Goal: Ask a question: Seek information or help from site administrators or community

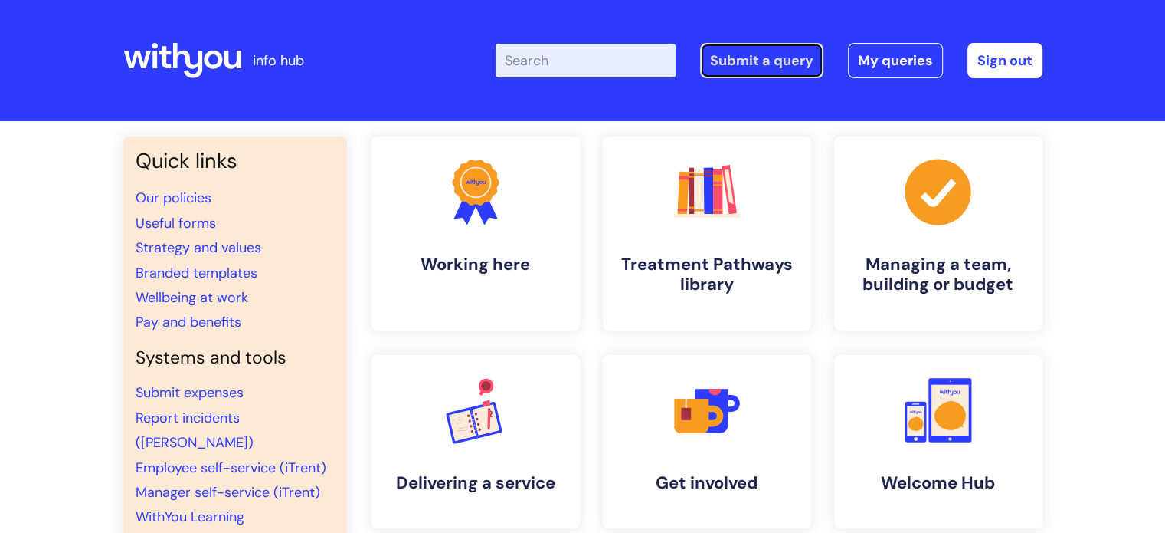
click at [757, 61] on link "Submit a query" at bounding box center [761, 60] width 123 height 35
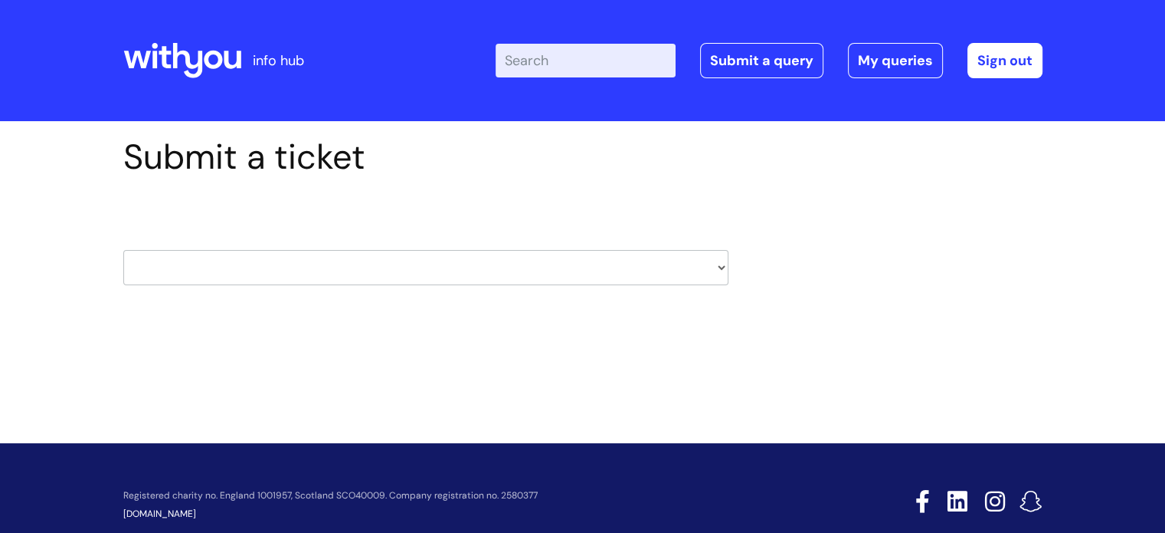
click at [315, 274] on select "HR / People IT and Support Clinical Drug Alerts Finance Accounts Data Support T…" at bounding box center [425, 267] width 605 height 35
click at [280, 252] on select "HR / People IT and Support Clinical Drug Alerts Finance Accounts Data Support T…" at bounding box center [425, 267] width 605 height 35
click at [279, 261] on select "HR / People IT and Support Clinical Drug Alerts Finance Accounts Data Support T…" at bounding box center [425, 267] width 605 height 35
select select "payroll"
click at [123, 250] on select "HR / People IT and Support Clinical Drug Alerts Finance Accounts Data Support T…" at bounding box center [425, 267] width 605 height 35
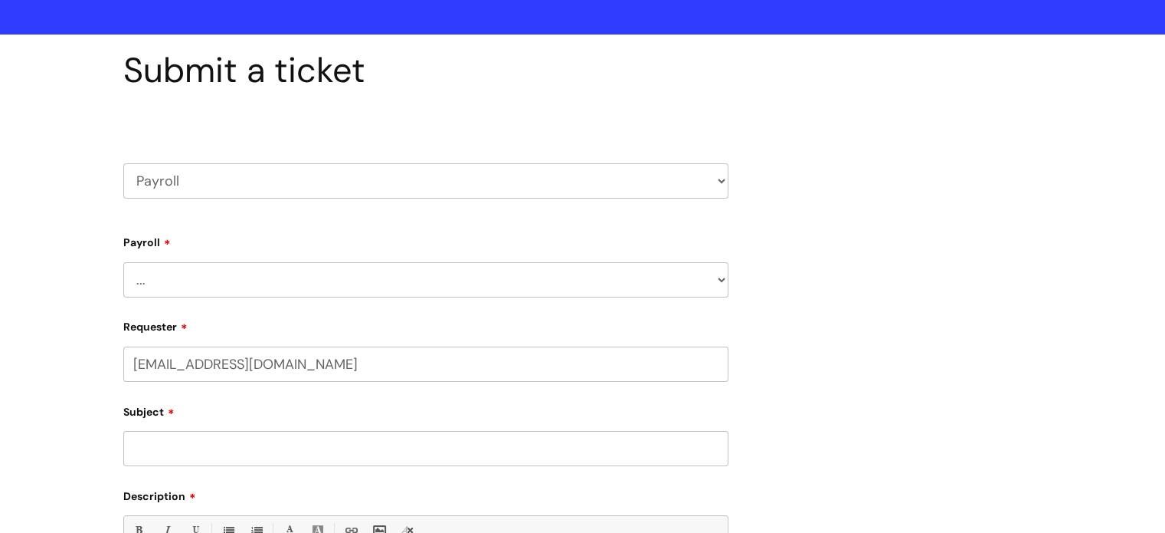
scroll to position [153, 0]
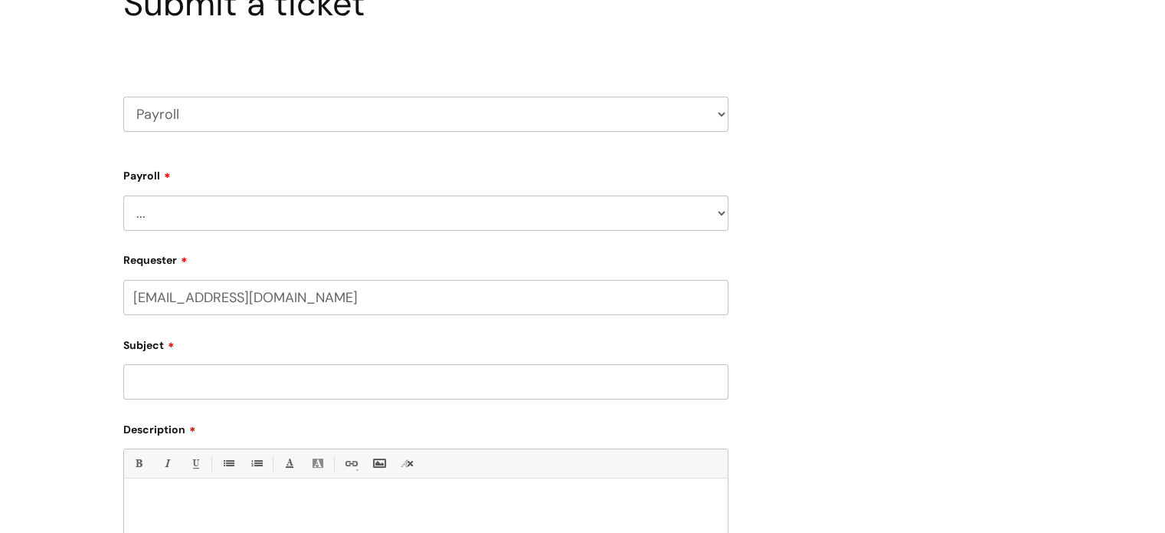
click at [229, 211] on select "... New Hires bank details/starter checklist forms Payroll queries Receiving in…" at bounding box center [425, 212] width 605 height 35
click at [182, 128] on select "HR / People IT and Support Clinical Drug Alerts Finance Accounts Data Support T…" at bounding box center [425, 114] width 605 height 35
select select "hr_/_people"
click at [123, 97] on select "HR / People IT and Support Clinical Drug Alerts Finance Accounts Data Support T…" at bounding box center [425, 114] width 605 height 35
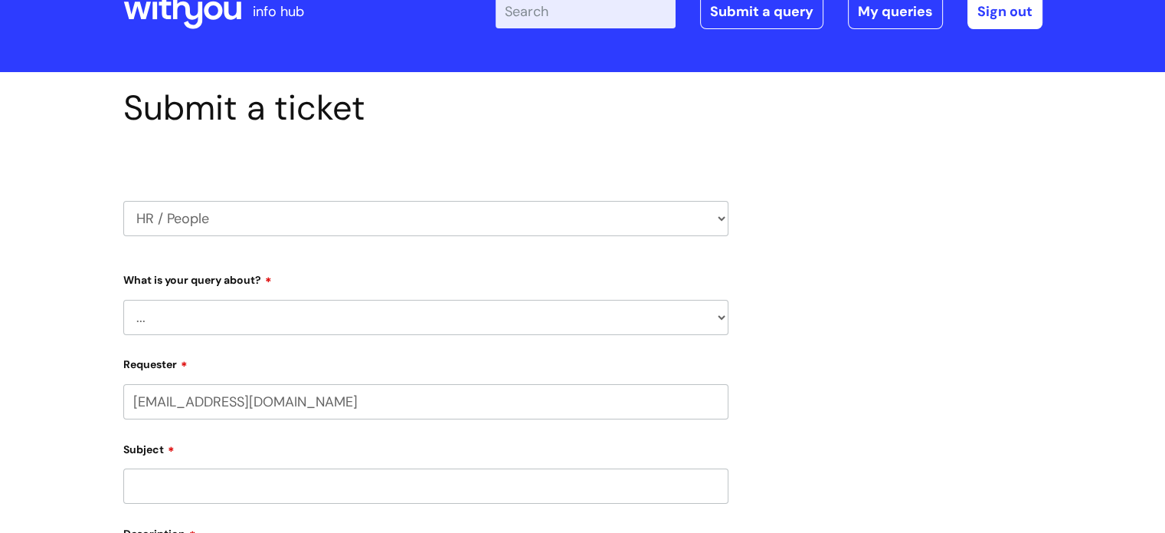
scroll to position [77, 0]
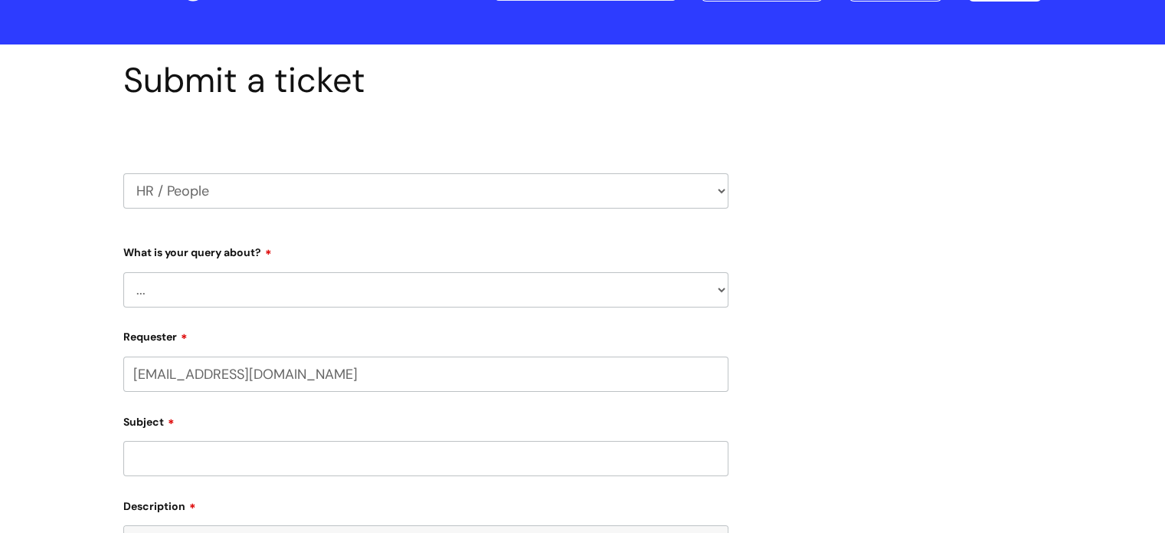
click at [227, 287] on select "... Absence Query Holiday Query Employee change request General HR Query iTrent…" at bounding box center [425, 289] width 605 height 35
click at [250, 296] on select "... Absence Query Holiday Query Employee change request General HR Query iTrent…" at bounding box center [425, 289] width 605 height 35
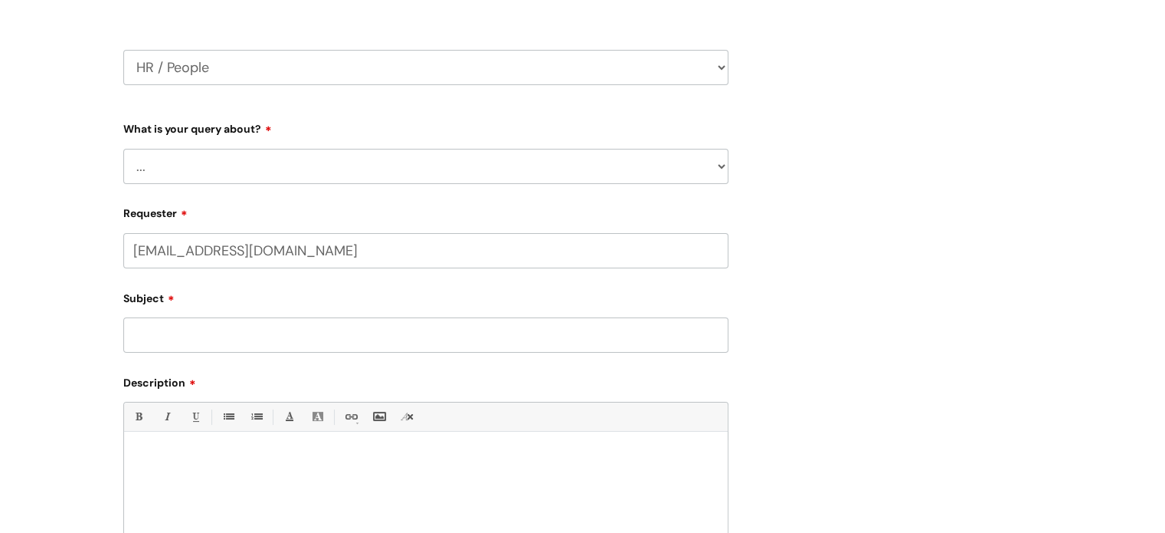
scroll to position [230, 0]
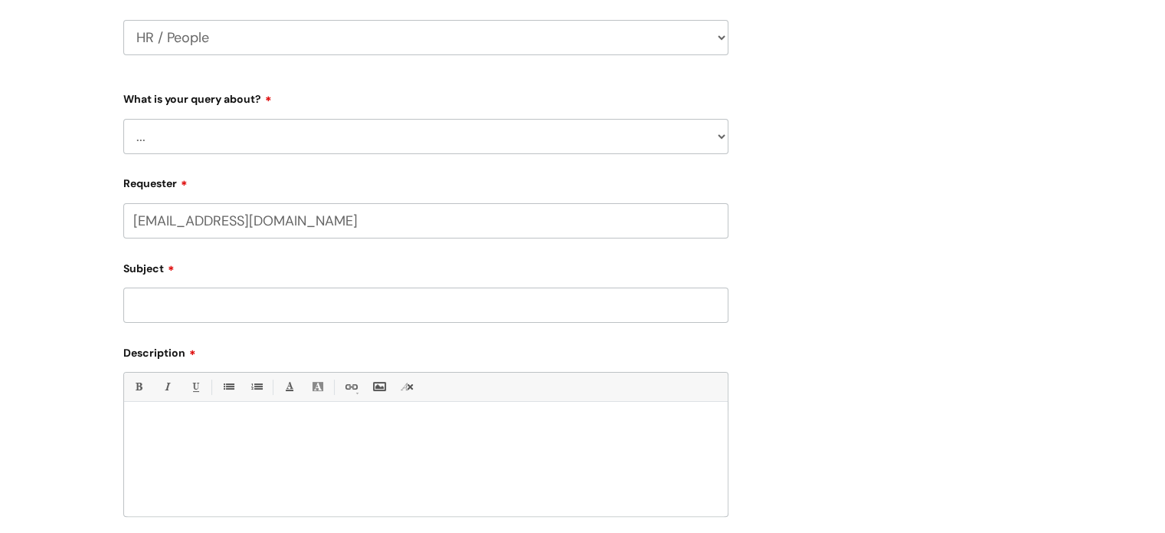
click at [227, 140] on select "... Absence Query Holiday Query Employee change request General HR Query iTrent…" at bounding box center [425, 136] width 605 height 35
select select "Pay Query"
click at [123, 119] on select "... Absence Query Holiday Query Employee change request General HR Query iTrent…" at bounding box center [425, 136] width 605 height 35
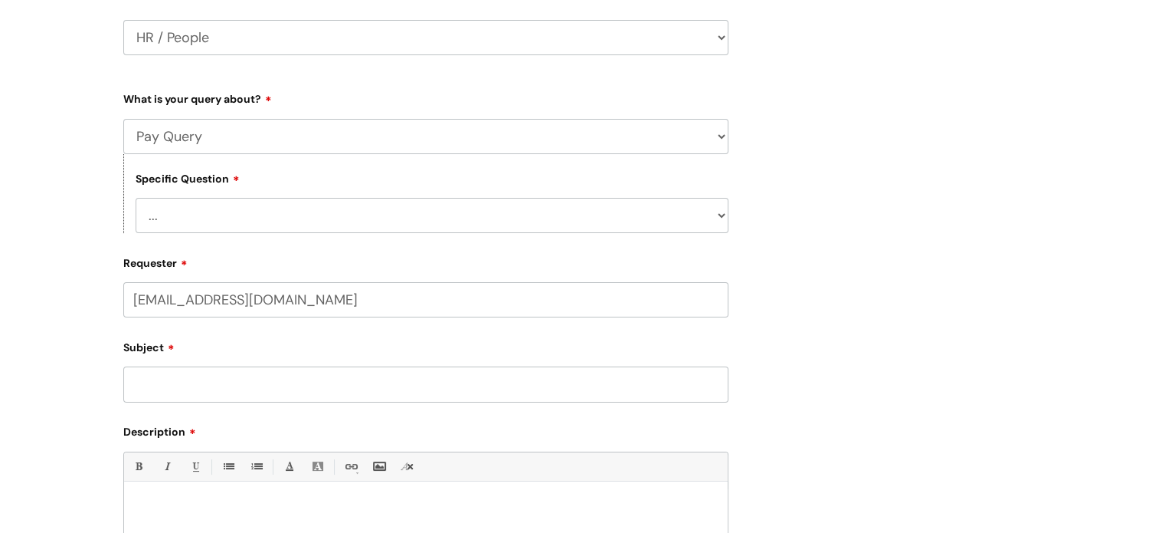
click at [221, 220] on select "... I don’t understand my payslip I think I have been overpaid I think I have b…" at bounding box center [432, 215] width 593 height 35
select select "I think I have been underpaid"
click at [136, 198] on select "... I don’t understand my payslip I think I have been overpaid I think I have b…" at bounding box center [432, 215] width 593 height 35
click at [214, 386] on input "Subject" at bounding box center [425, 383] width 605 height 35
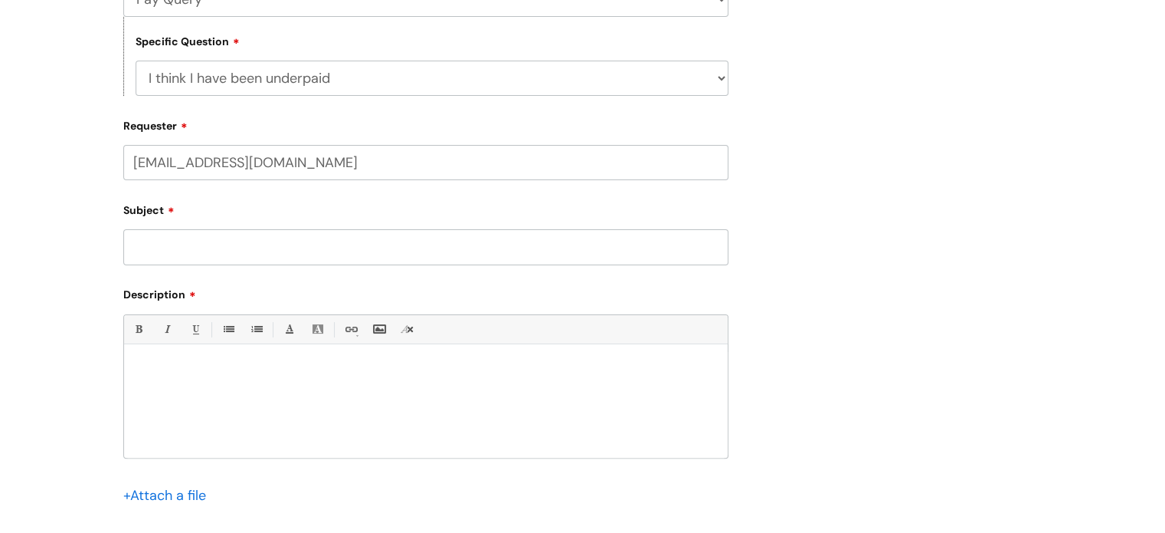
scroll to position [460, 0]
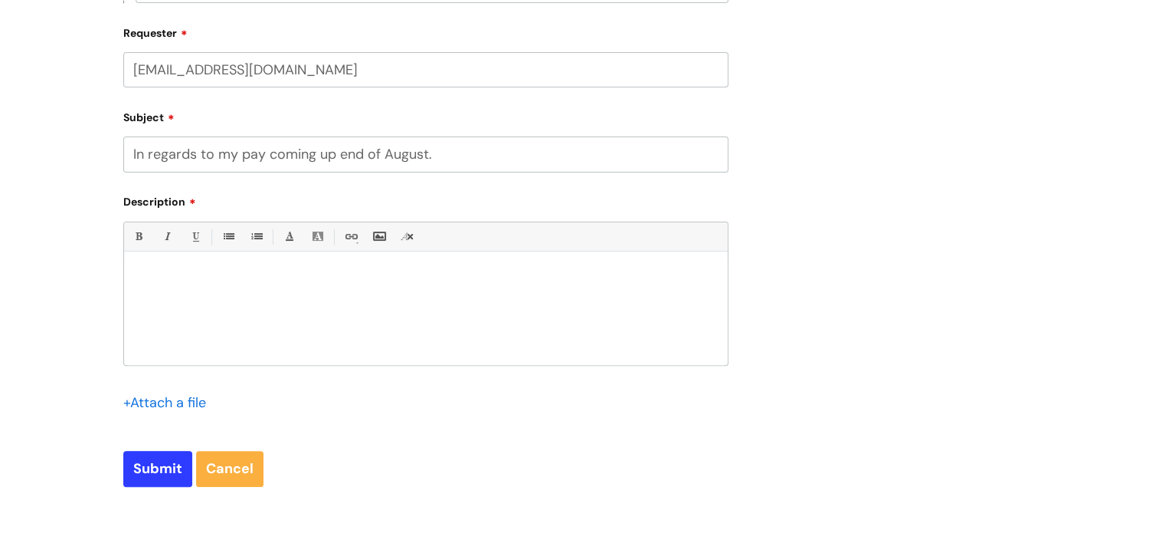
type input "In regards to my pay coming up end of August."
click at [123, 451] on input "Submit" at bounding box center [157, 468] width 69 height 35
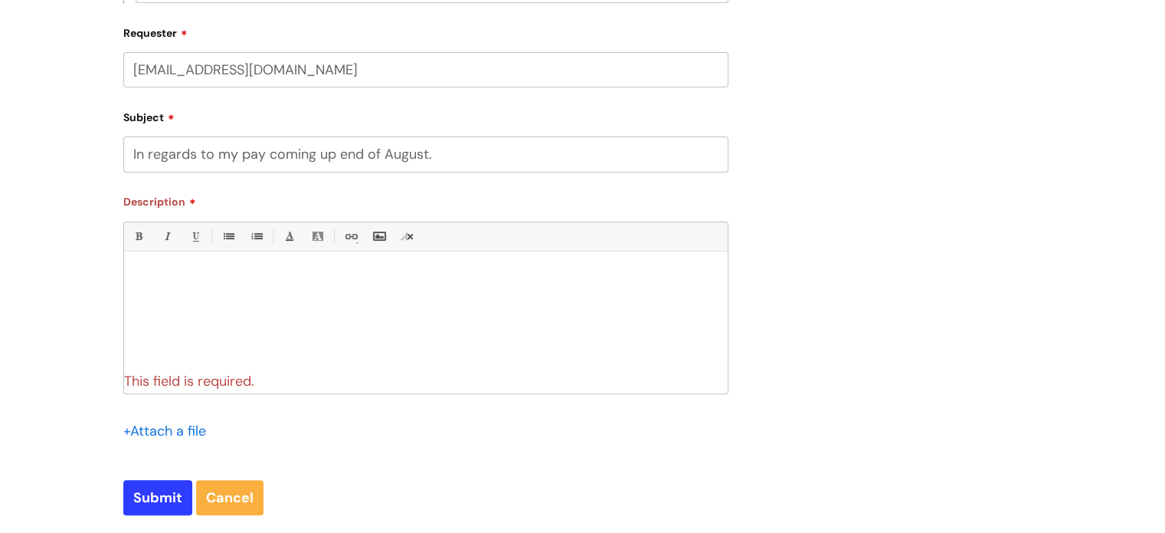
drag, startPoint x: 234, startPoint y: 346, endPoint x: 231, endPoint y: 334, distance: 11.9
click at [234, 344] on div at bounding box center [426, 312] width 604 height 106
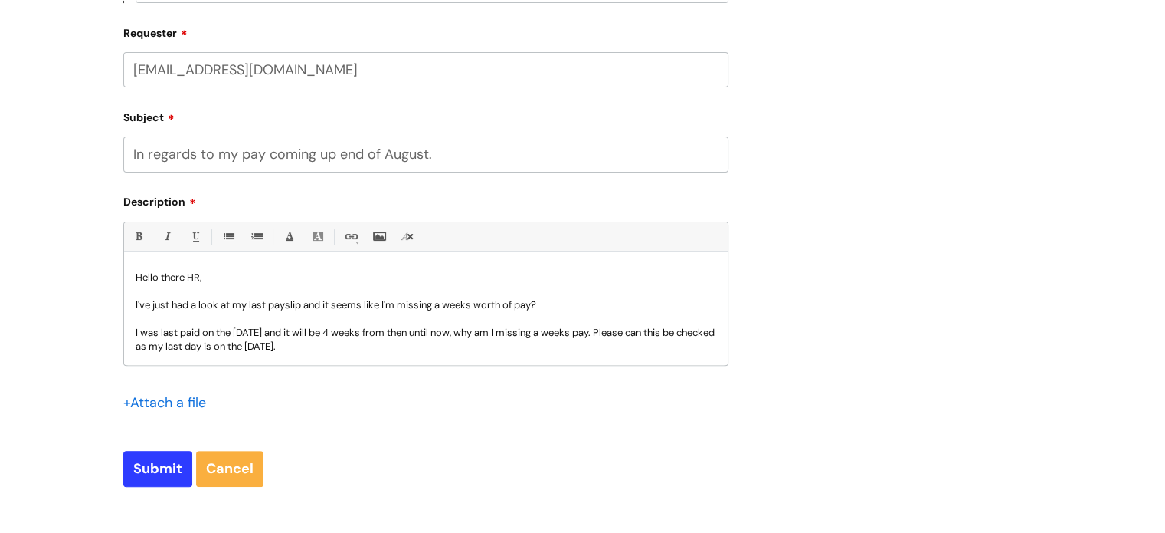
click at [474, 347] on p "I was last paid on the 24th of July and it will be 4 weeks from then until now,…" at bounding box center [426, 340] width 581 height 28
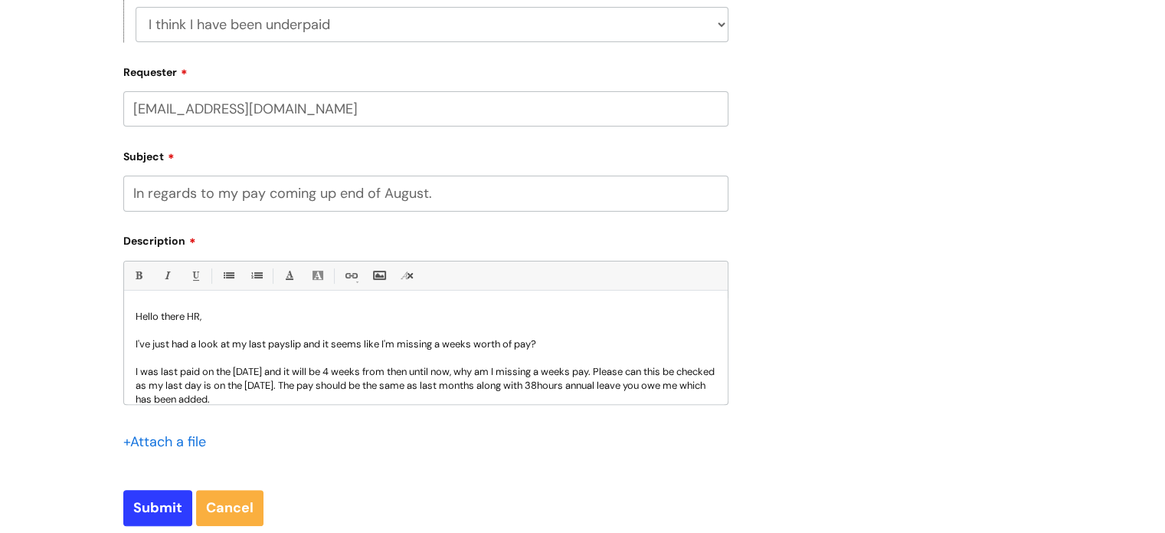
scroll to position [671, 0]
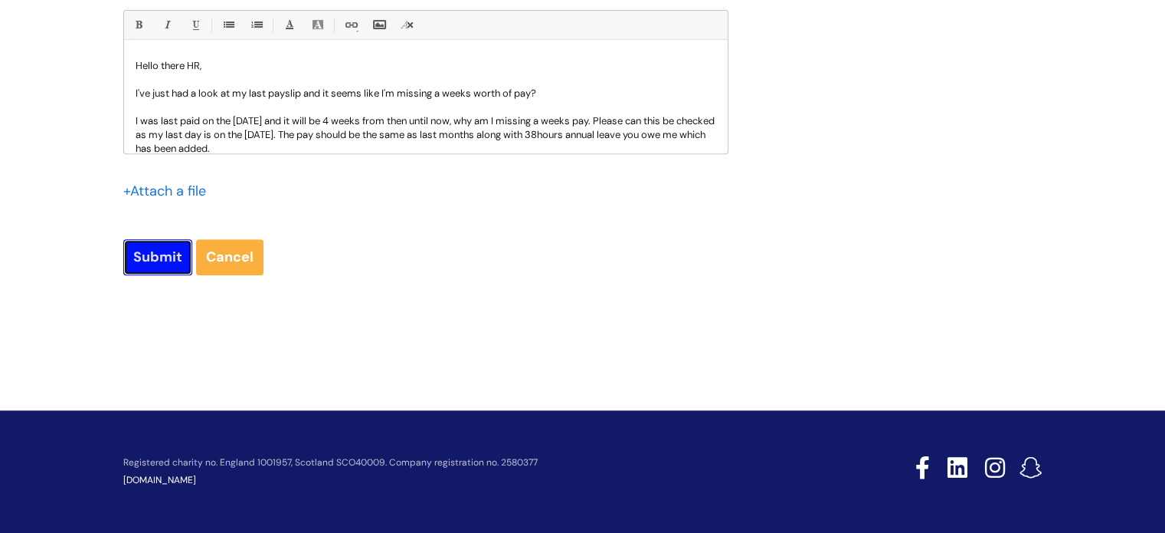
click at [156, 257] on input "Submit" at bounding box center [157, 256] width 69 height 35
type input "Please Wait..."
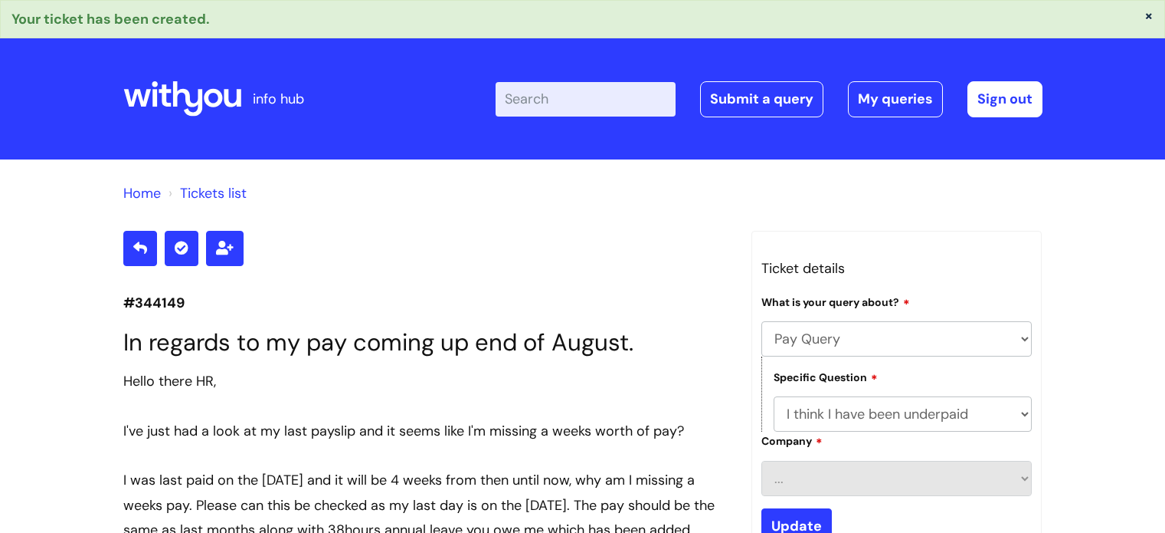
select select "Pay Query"
select select "I think I have been underpaid"
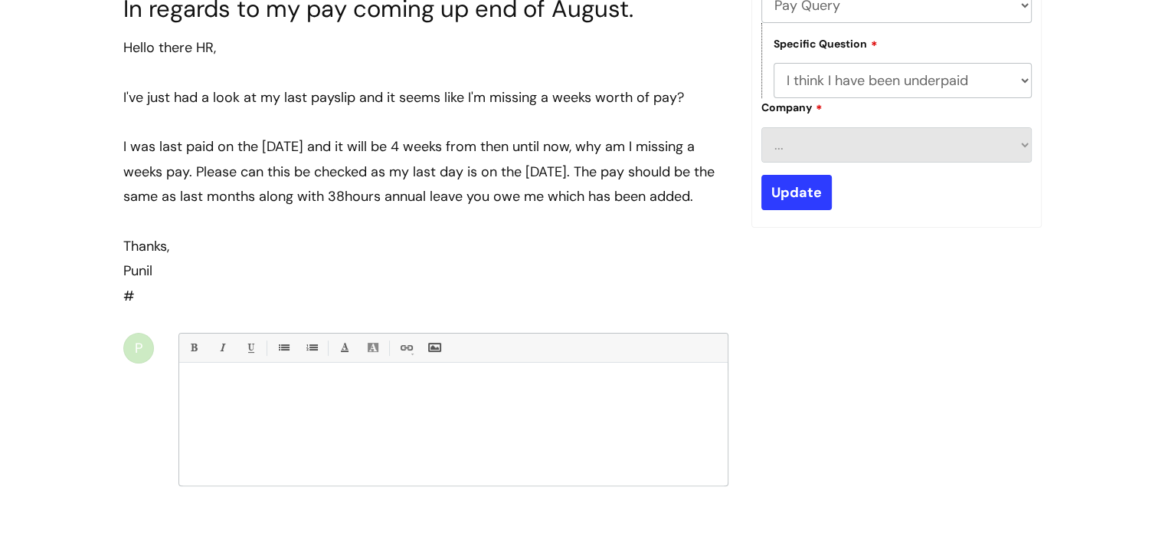
scroll to position [173, 0]
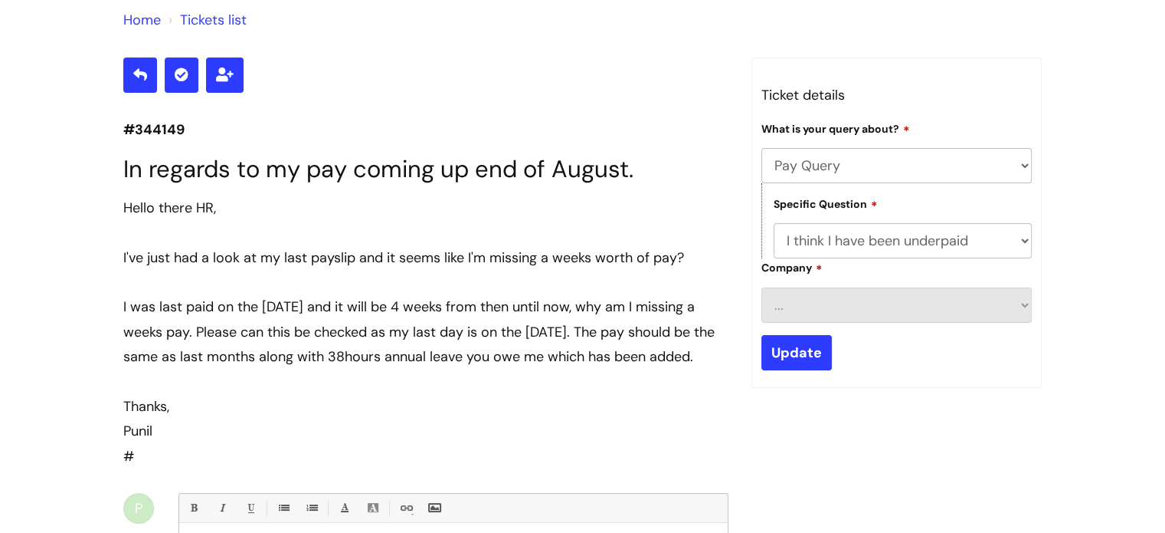
click at [771, 422] on div "#344149 In regards to my pay coming up end of August. Hello there HR, I've just…" at bounding box center [583, 442] width 942 height 770
